Goal: Information Seeking & Learning: Learn about a topic

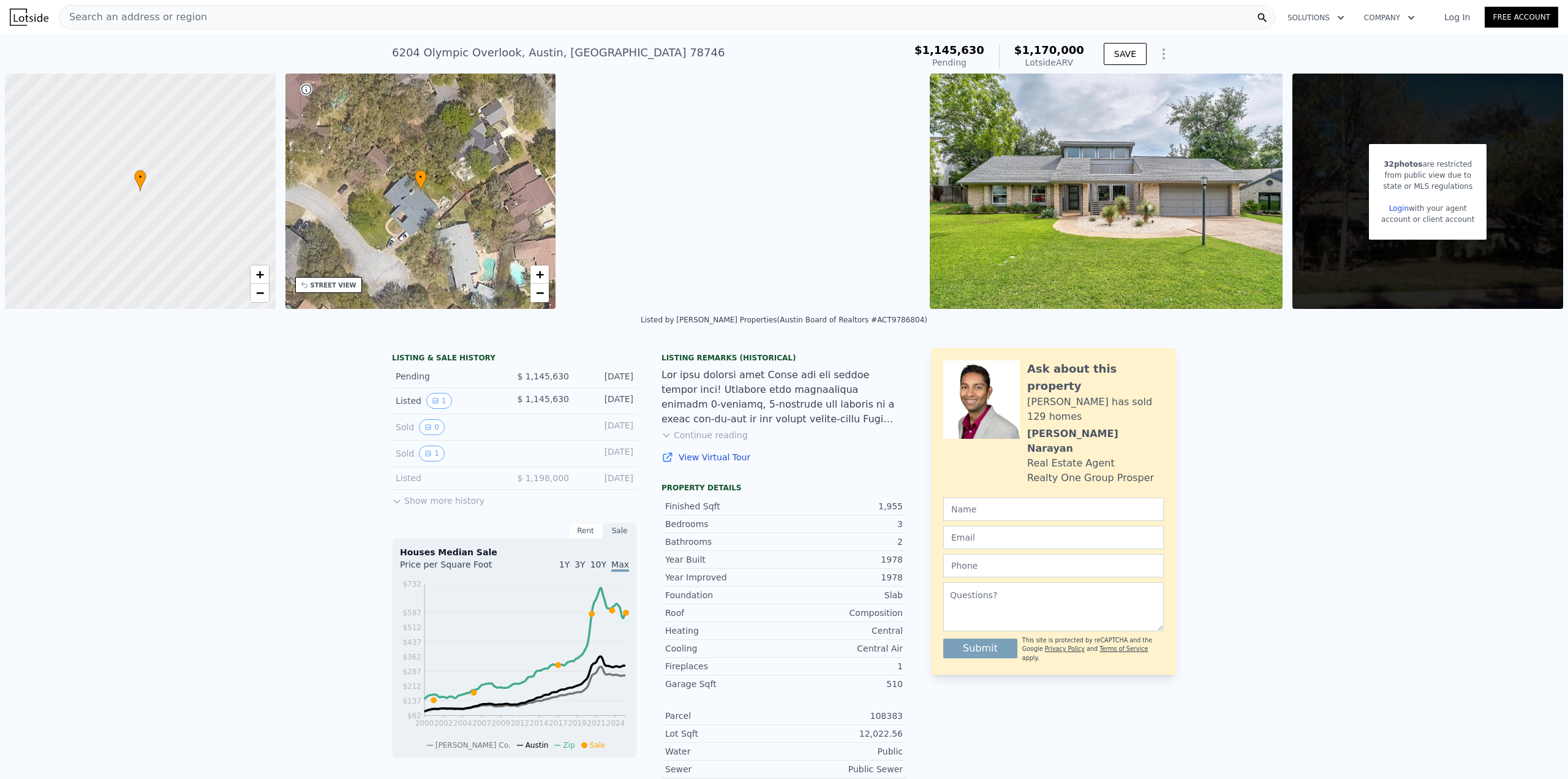
click at [348, 19] on div "Search an address or region" at bounding box center [667, 17] width 1217 height 24
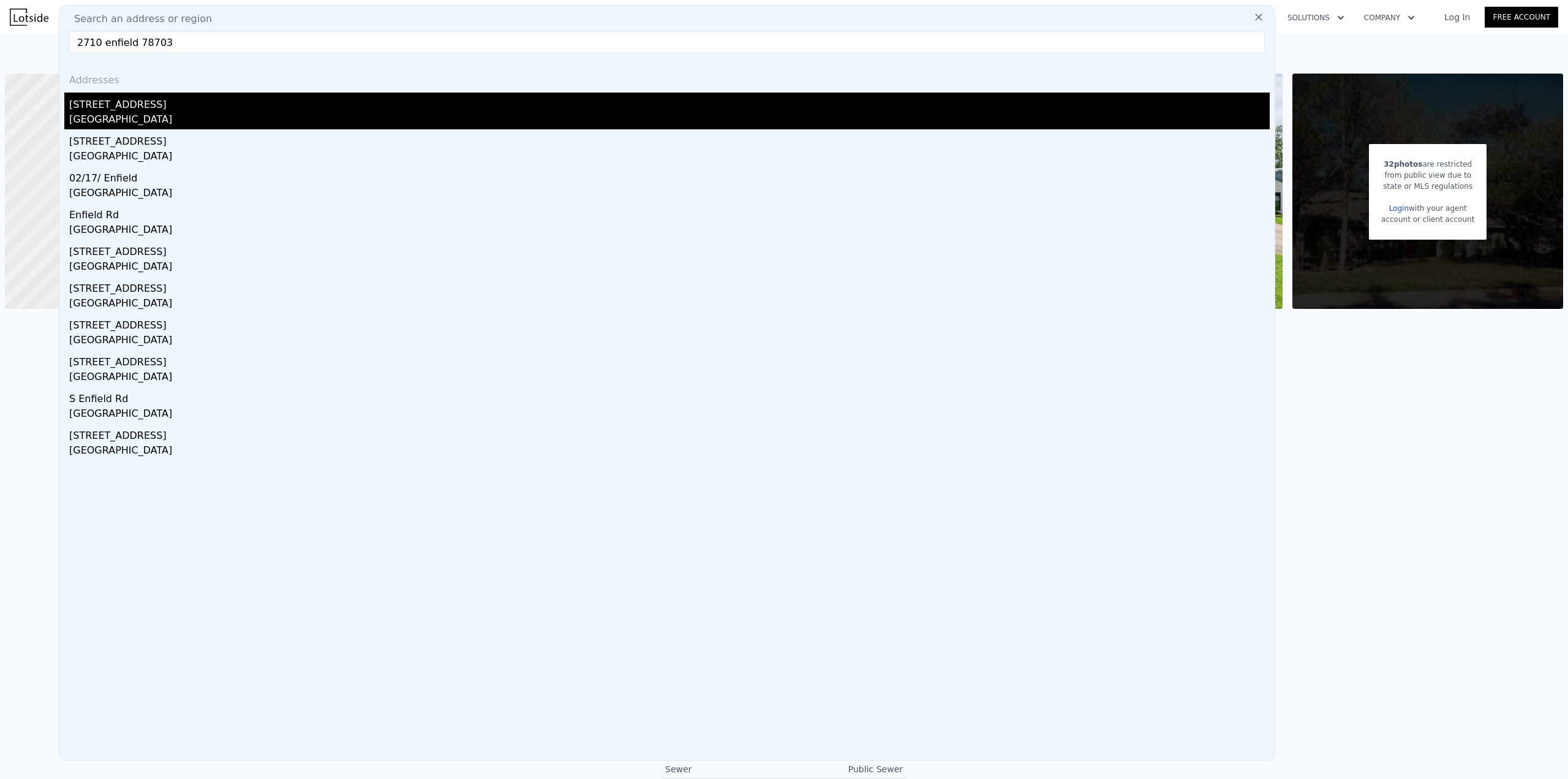
type input "2710 enfield 78703"
click at [158, 109] on div "[STREET_ADDRESS]" at bounding box center [669, 102] width 1201 height 19
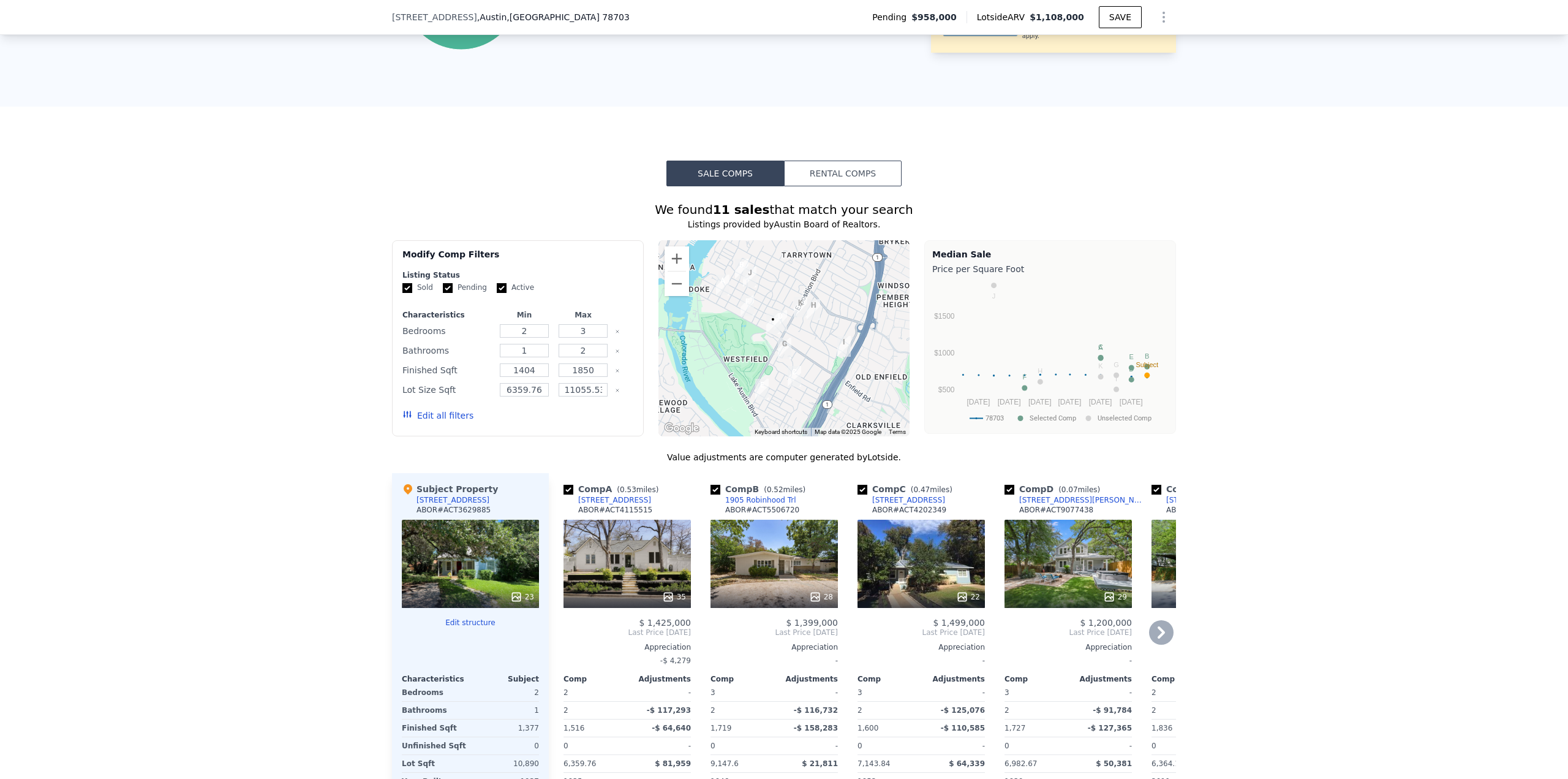
scroll to position [854, 0]
click at [329, 353] on div "We found 11 sales that match your search Listings provided by Austin Board of R…" at bounding box center [784, 528] width 1568 height 686
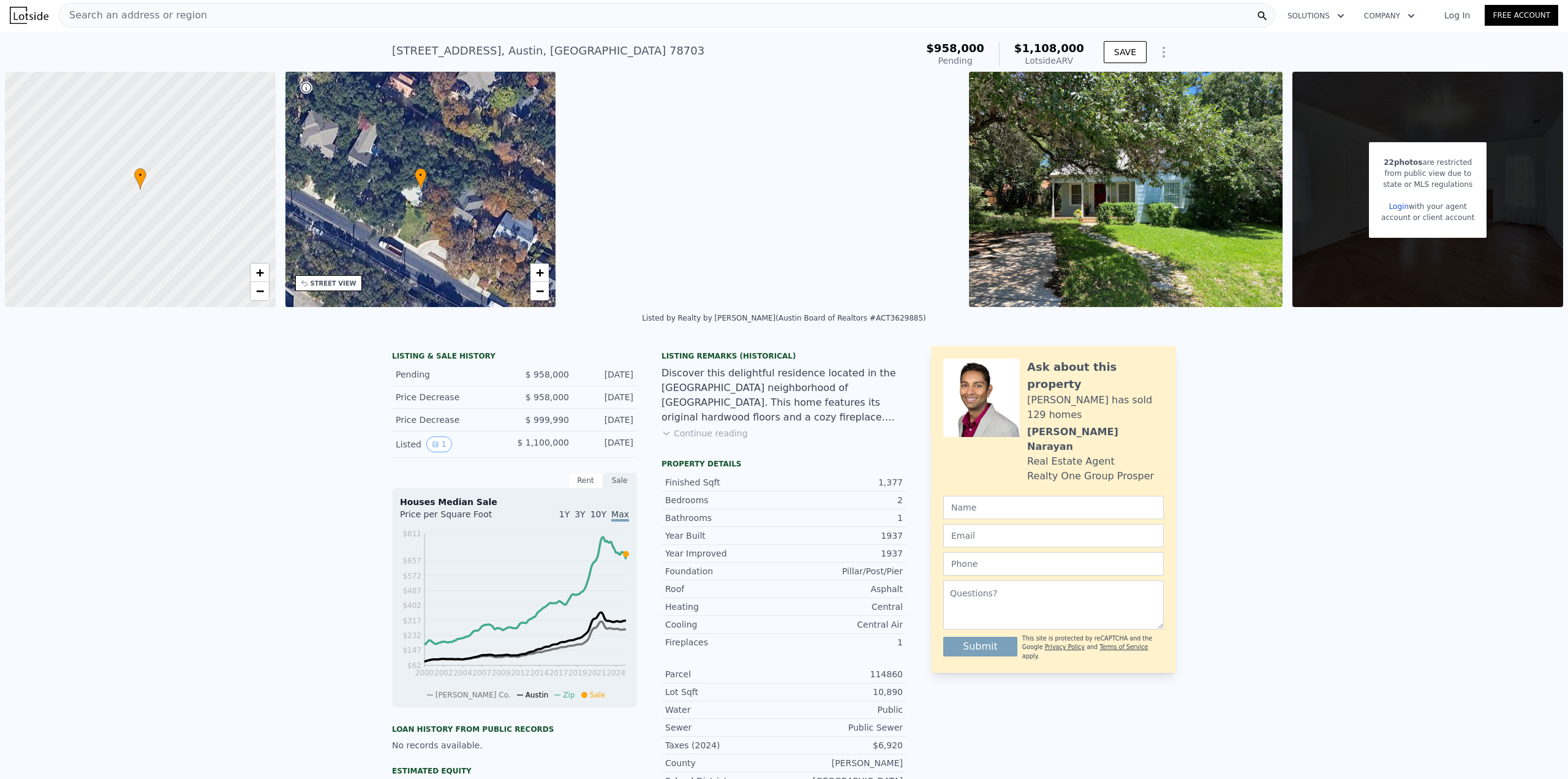
scroll to position [0, 0]
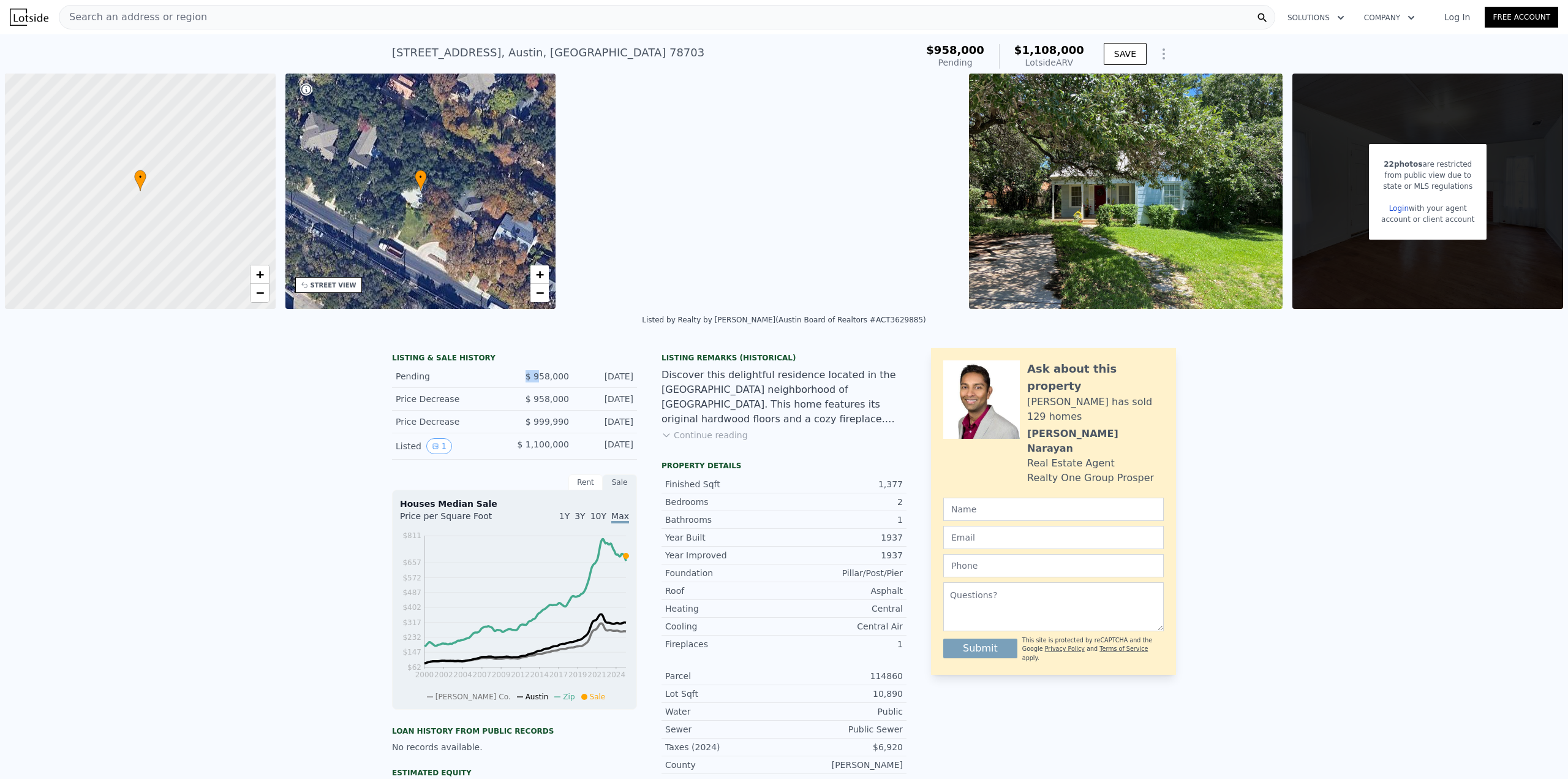
drag, startPoint x: 541, startPoint y: 376, endPoint x: 455, endPoint y: 376, distance: 86.0
click at [460, 374] on div "Pending $ 958,000 Jul 19, 2025" at bounding box center [514, 376] width 245 height 23
click at [405, 381] on div "Pending" at bounding box center [451, 376] width 109 height 13
